Goal: Information Seeking & Learning: Learn about a topic

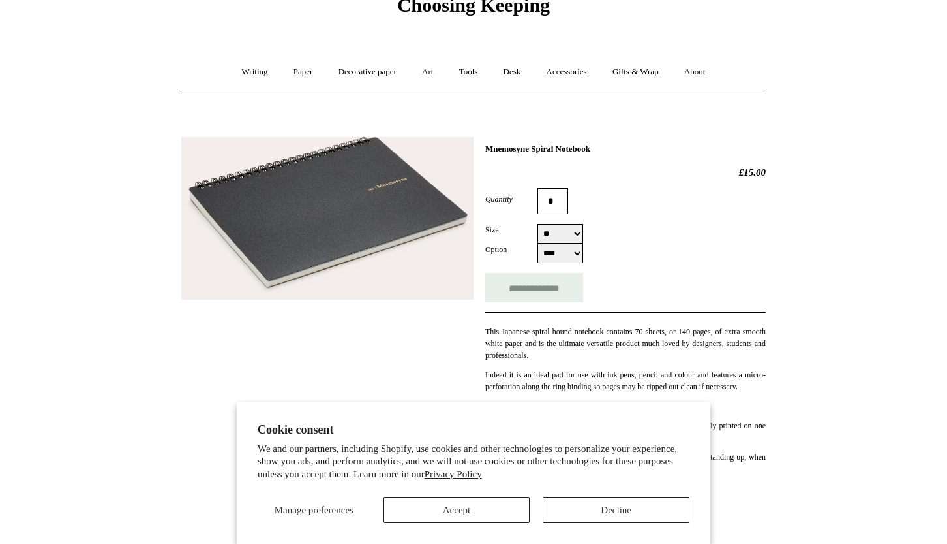
scroll to position [93, 0]
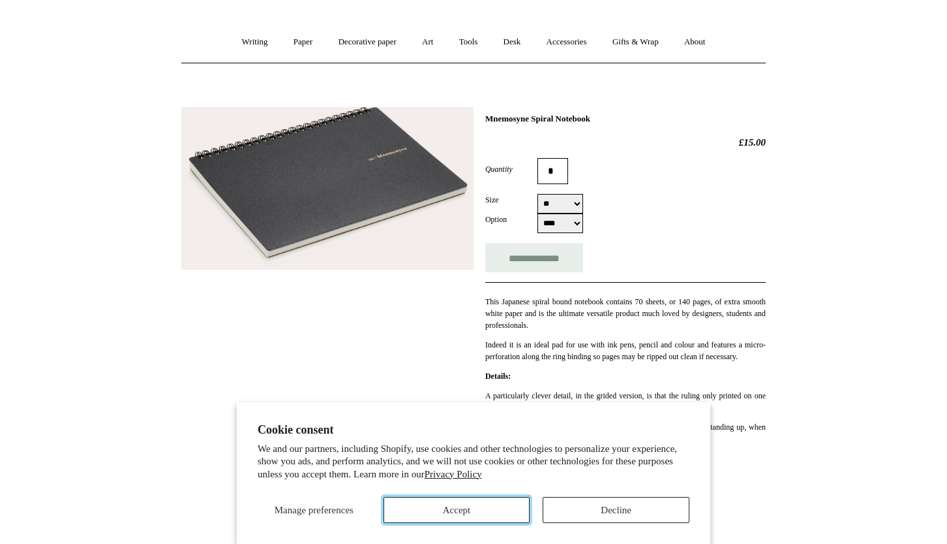
click at [485, 508] on button "Accept" at bounding box center [457, 510] width 147 height 26
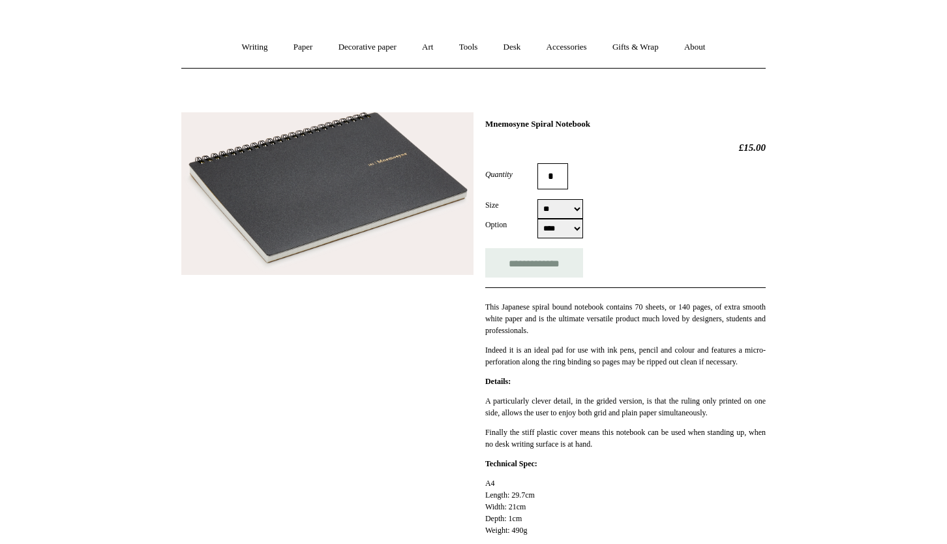
scroll to position [56, 0]
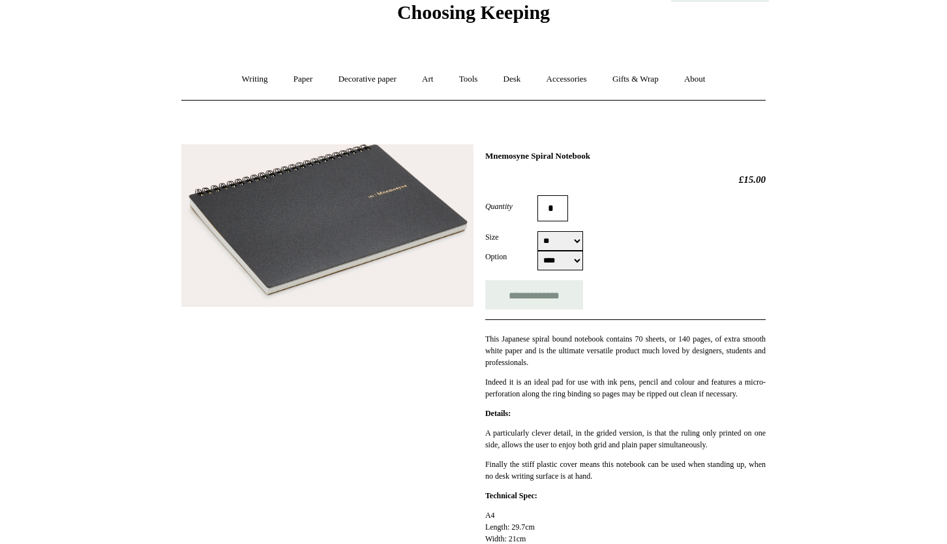
click at [390, 234] on img at bounding box center [327, 225] width 292 height 162
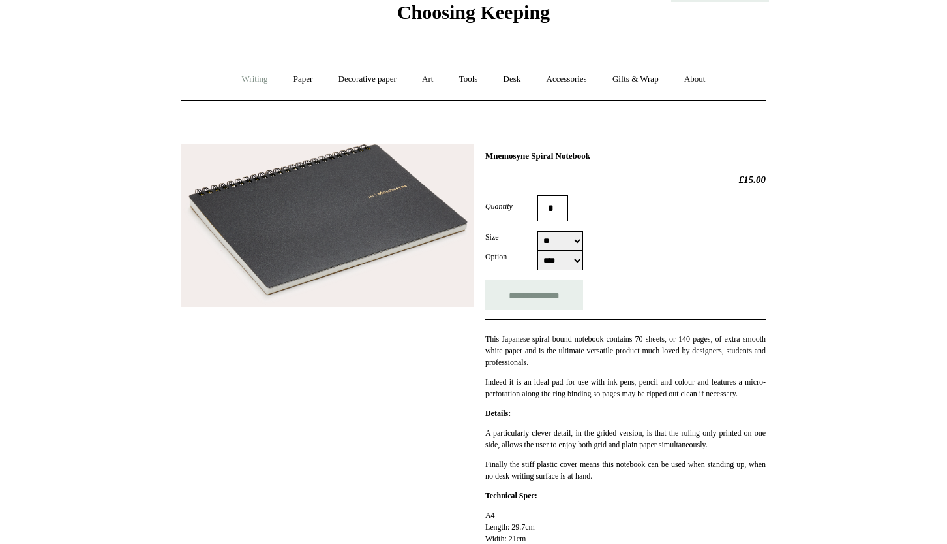
click at [232, 83] on link "Writing +" at bounding box center [255, 79] width 50 height 35
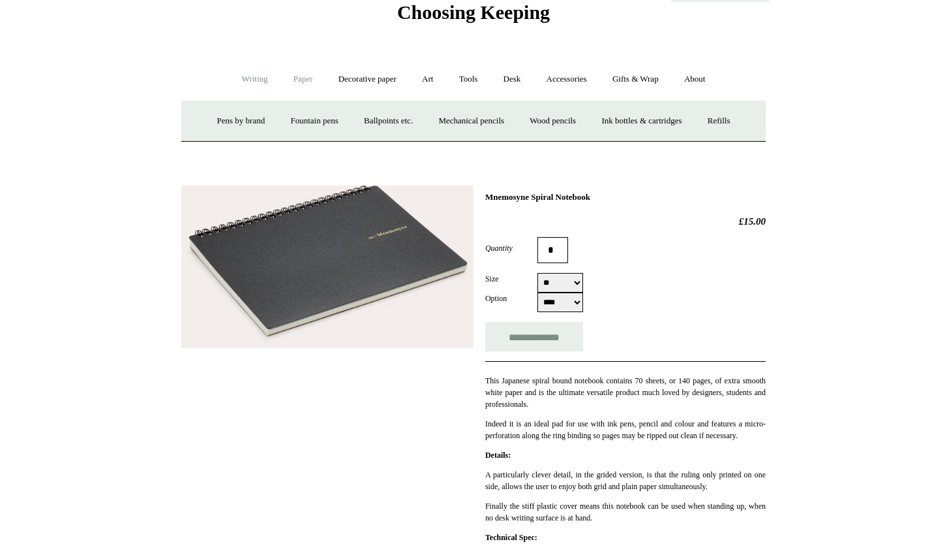
click at [293, 80] on link "Paper +" at bounding box center [303, 79] width 43 height 35
click at [448, 116] on link "Sketchbooks +" at bounding box center [454, 121] width 67 height 35
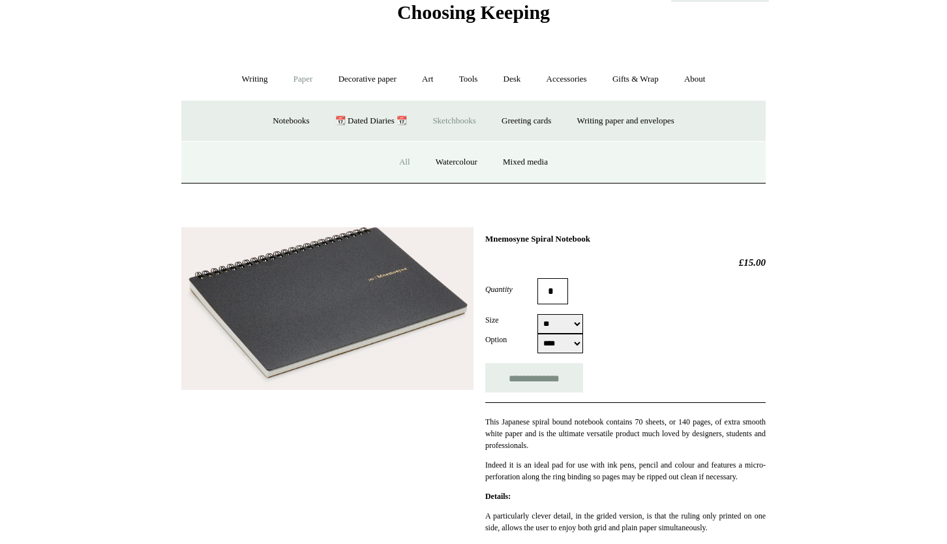
click at [403, 163] on link "All" at bounding box center [405, 162] width 35 height 35
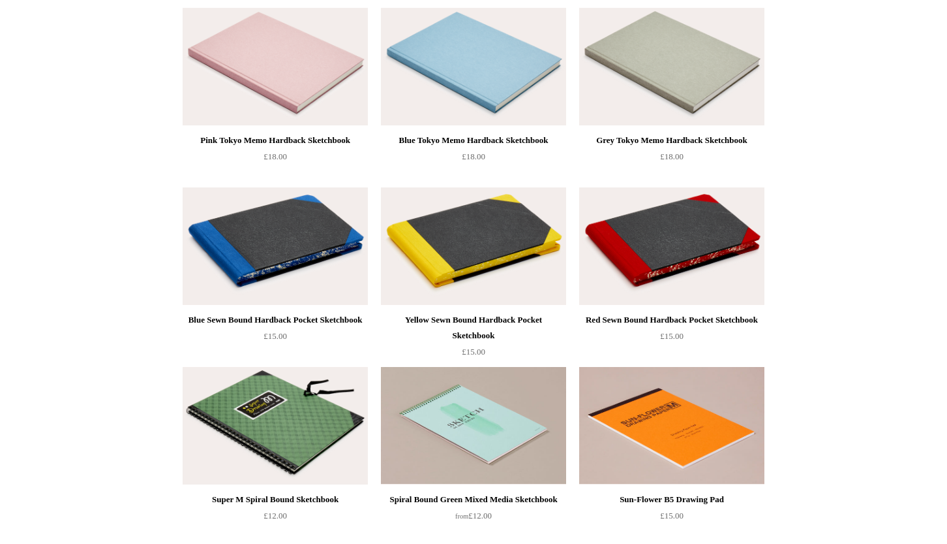
scroll to position [711, 0]
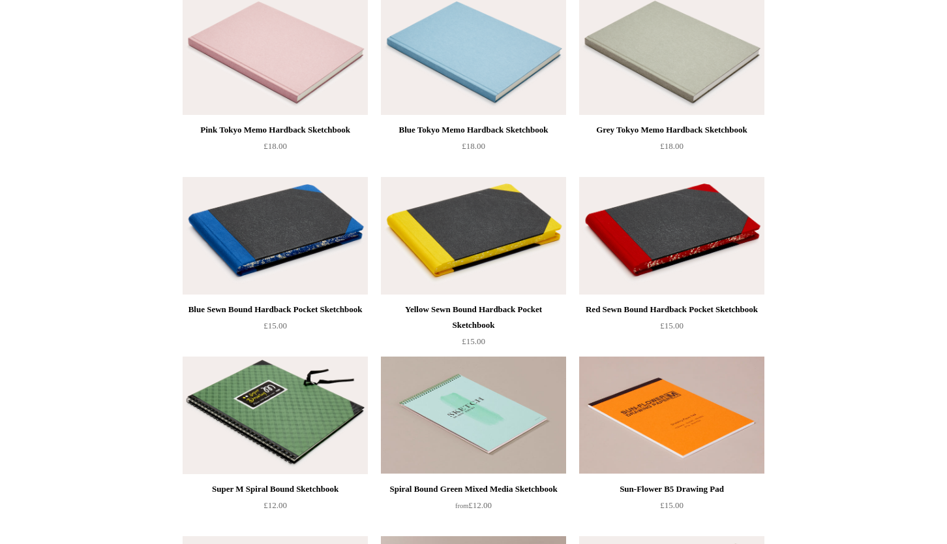
click at [482, 69] on img at bounding box center [473, 55] width 185 height 117
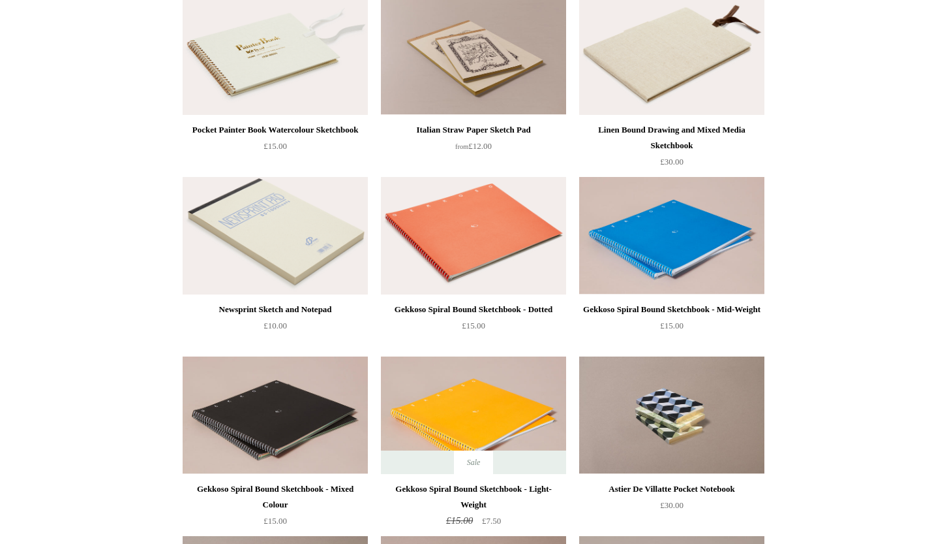
scroll to position [1250, 0]
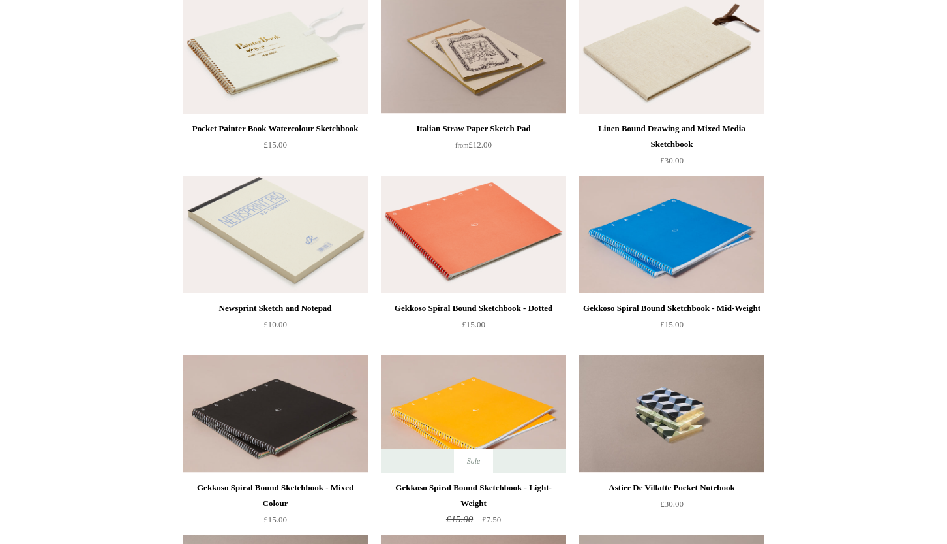
click at [673, 259] on img at bounding box center [671, 234] width 185 height 117
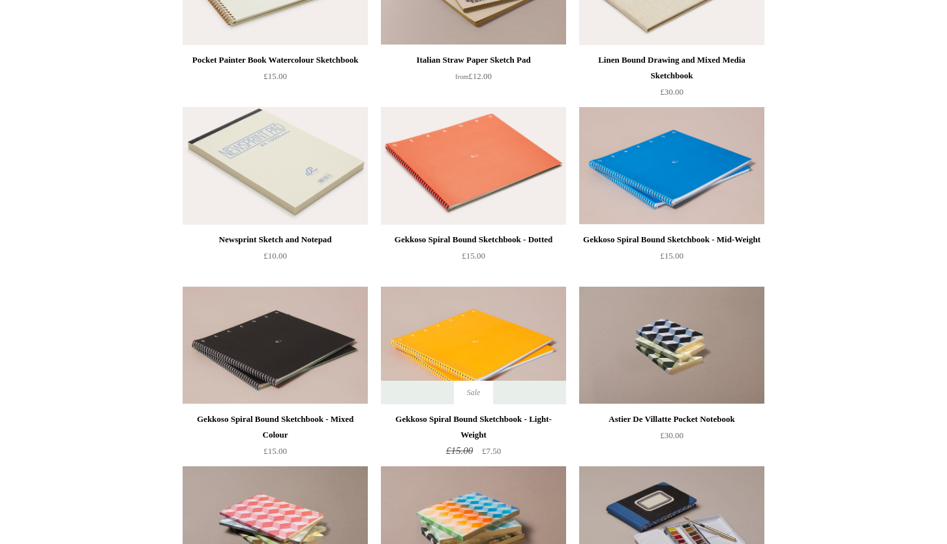
scroll to position [1320, 0]
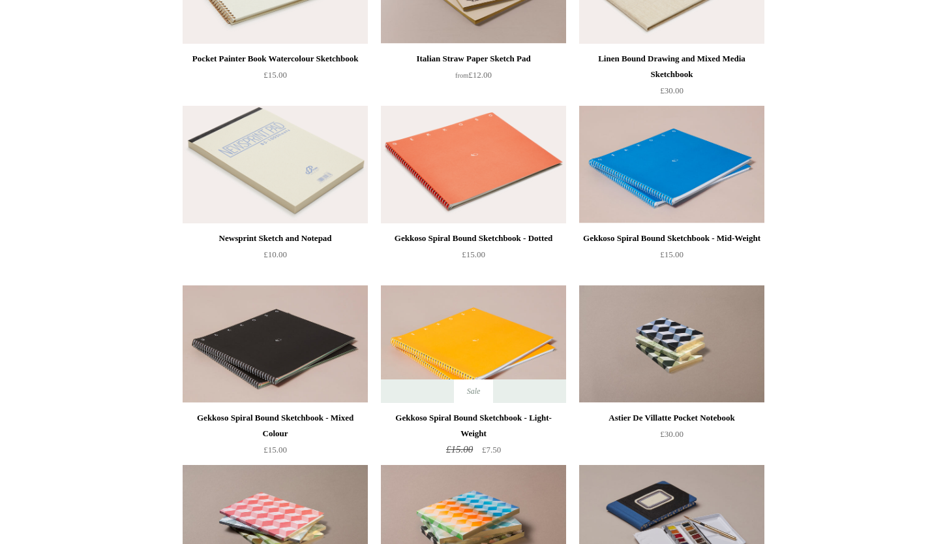
click at [483, 340] on img at bounding box center [473, 343] width 185 height 117
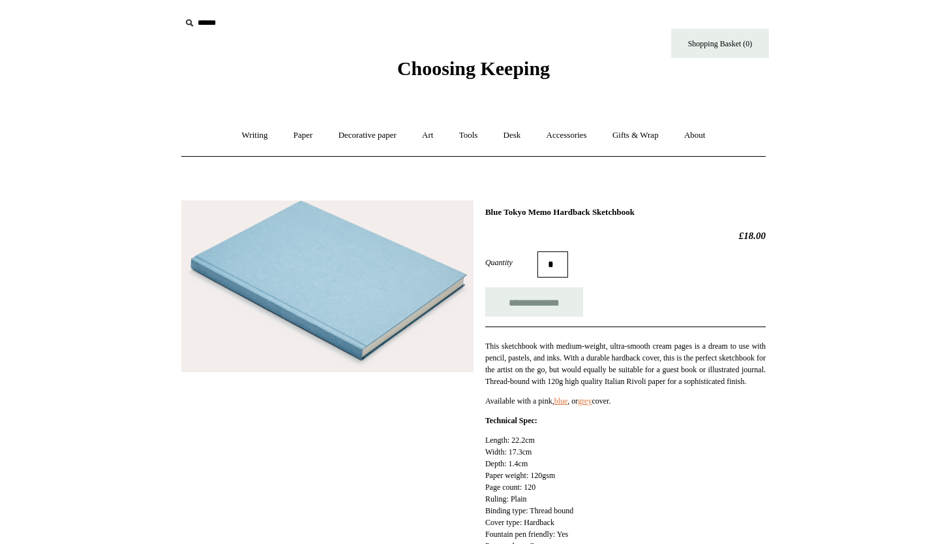
scroll to position [23, 0]
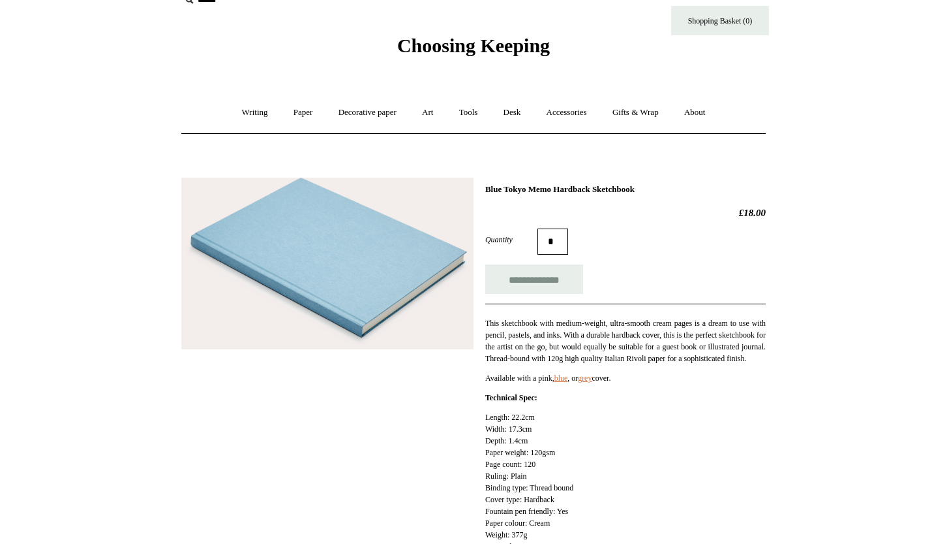
drag, startPoint x: 662, startPoint y: 191, endPoint x: 487, endPoint y: 191, distance: 174.2
click at [487, 191] on h1 "Blue Tokyo Memo Hardback Sketchbook" at bounding box center [625, 189] width 281 height 10
copy h1 "Blue Tokyo Memo Hardback Sketchbook"
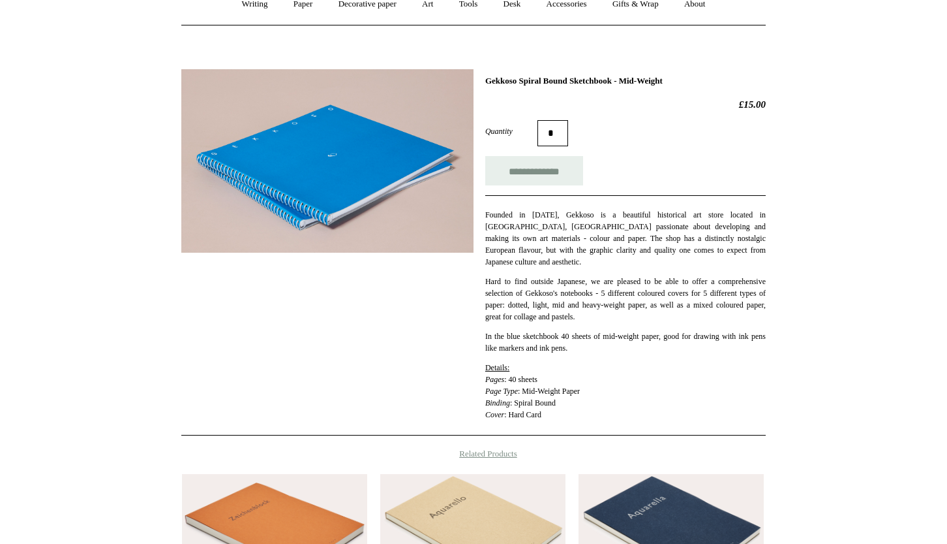
scroll to position [72, 0]
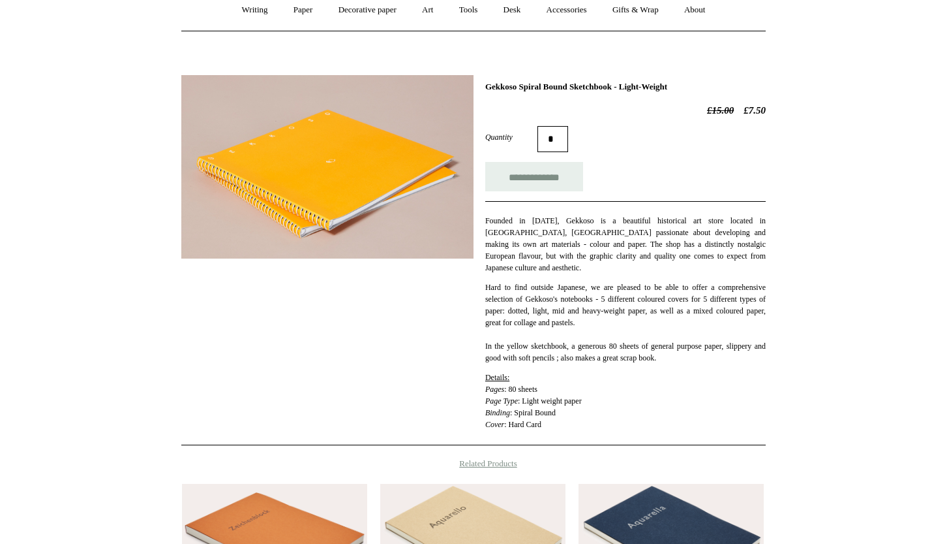
scroll to position [116, 0]
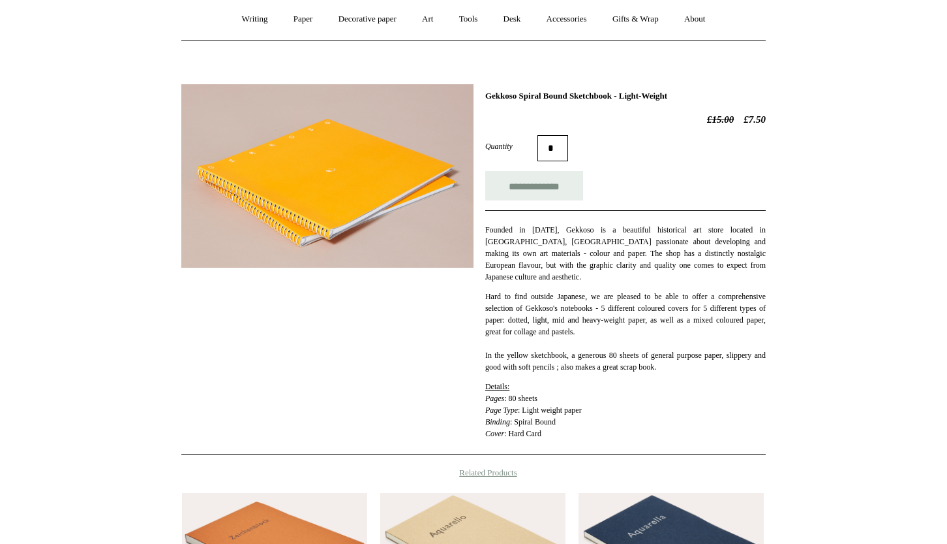
drag, startPoint x: 709, startPoint y: 95, endPoint x: 483, endPoint y: 92, distance: 226.5
click at [483, 92] on div "**********" at bounding box center [473, 264] width 585 height 380
copy h1 "Gekkoso Spiral Bound Sketchbook - Light-Weight"
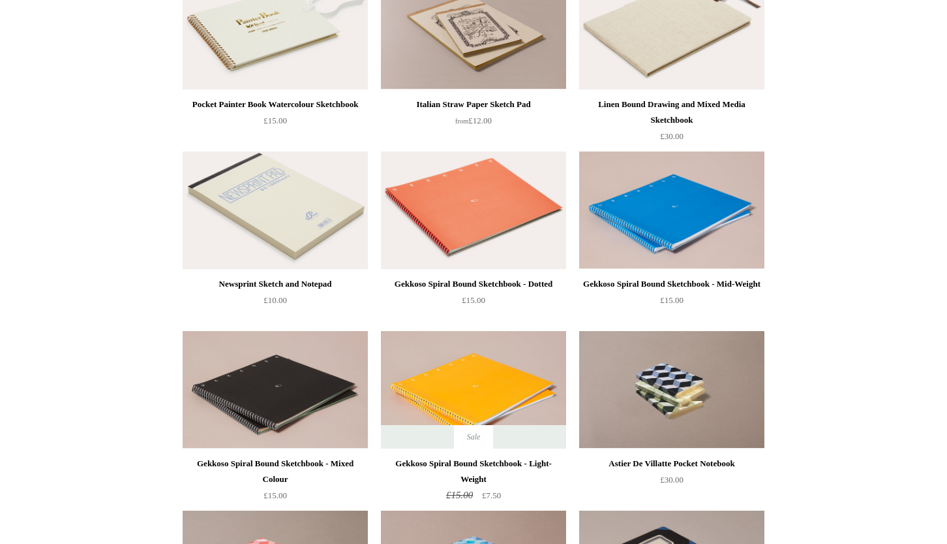
scroll to position [1281, 0]
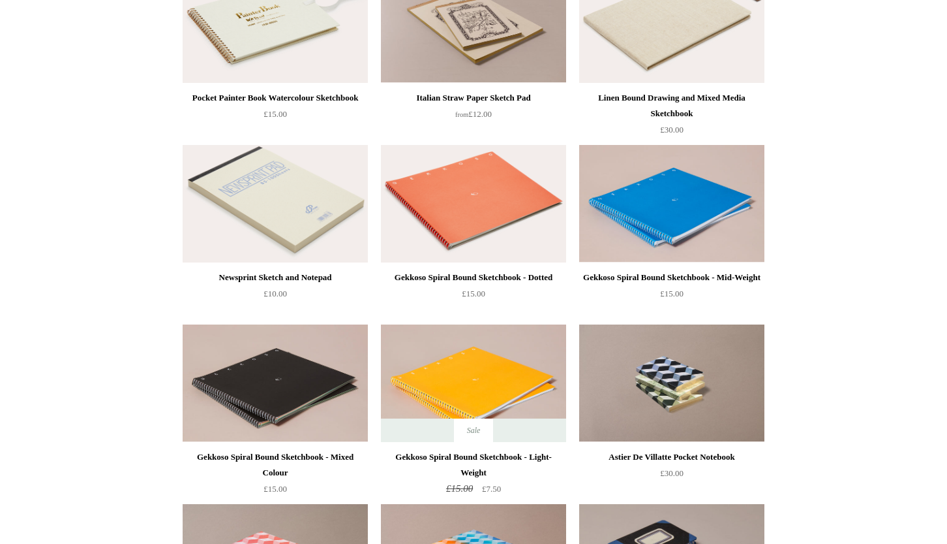
click at [459, 363] on img at bounding box center [473, 382] width 185 height 117
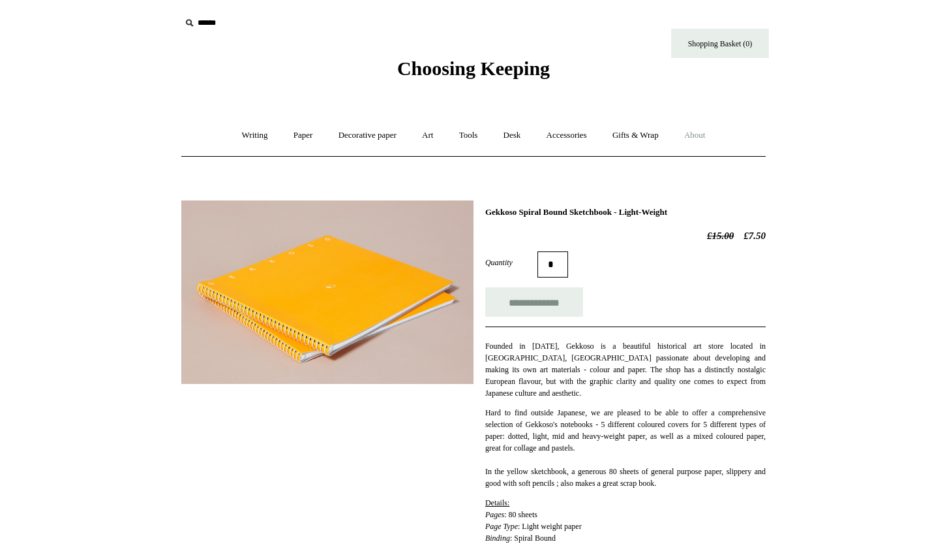
click at [707, 135] on link "About +" at bounding box center [695, 135] width 45 height 35
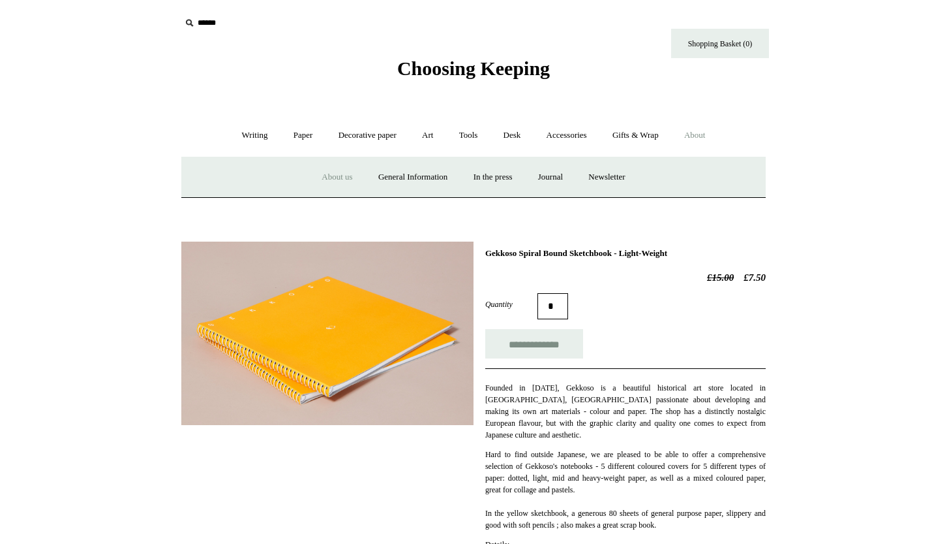
click at [329, 176] on link "About us" at bounding box center [337, 177] width 54 height 35
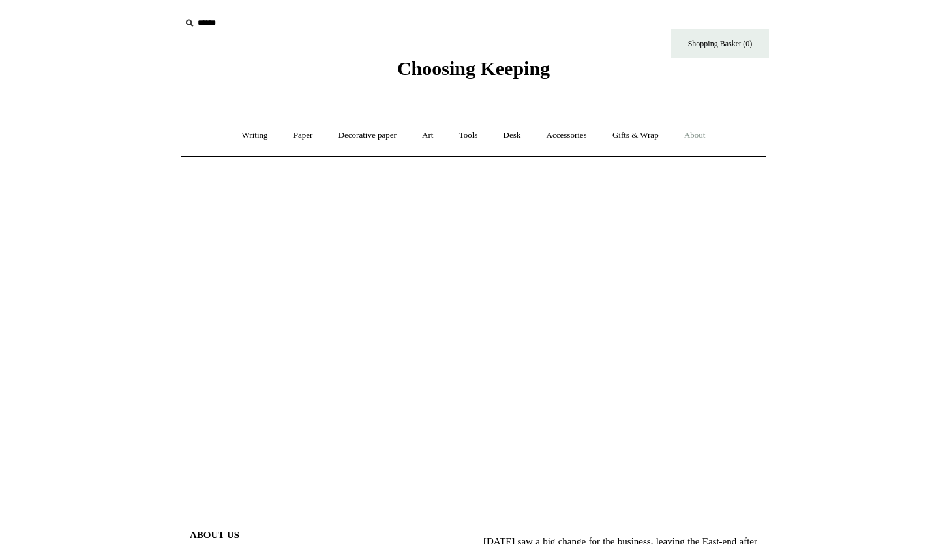
click at [713, 134] on link "About +" at bounding box center [695, 135] width 45 height 35
